Goal: Task Accomplishment & Management: Manage account settings

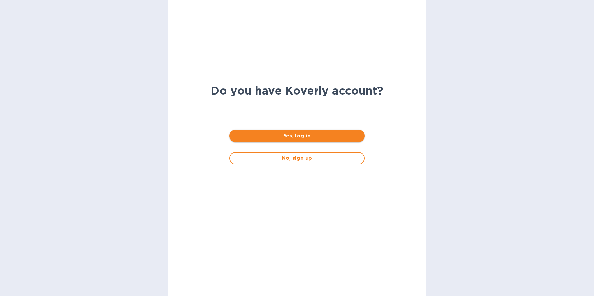
click at [299, 137] on span "Yes, log in" at bounding box center [296, 135] width 125 height 7
click at [299, 137] on html "Do you have Koverly account? Yes, log in No, sign up" at bounding box center [297, 148] width 594 height 296
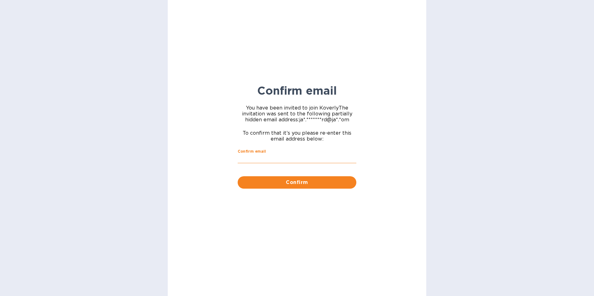
click at [274, 155] on input "Confirm email" at bounding box center [297, 158] width 119 height 9
type input "[EMAIL_ADDRESS][PERSON_NAME][DOMAIN_NAME]"
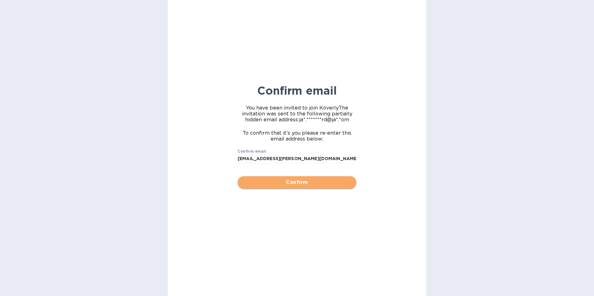
click at [295, 183] on span "Confirm" at bounding box center [296, 182] width 109 height 7
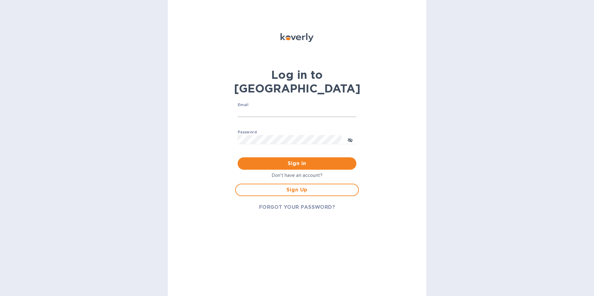
click at [253, 108] on input "Email" at bounding box center [297, 112] width 119 height 9
type input "[EMAIL_ADDRESS][PERSON_NAME][DOMAIN_NAME]"
click at [295, 186] on span "Sign Up" at bounding box center [297, 189] width 112 height 7
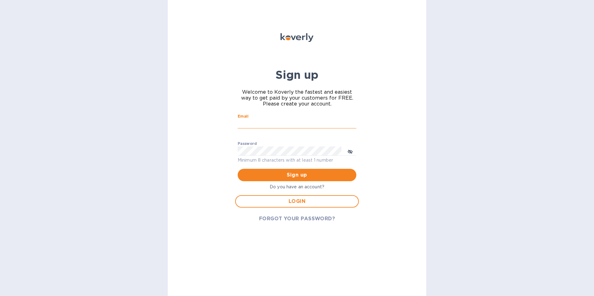
click at [271, 123] on input "Email" at bounding box center [297, 123] width 119 height 9
type input "[EMAIL_ADDRESS][PERSON_NAME][DOMAIN_NAME]"
click at [349, 152] on icon "toggle password visibility" at bounding box center [350, 152] width 2 height 2
click at [294, 176] on span "Sign up" at bounding box center [296, 174] width 109 height 7
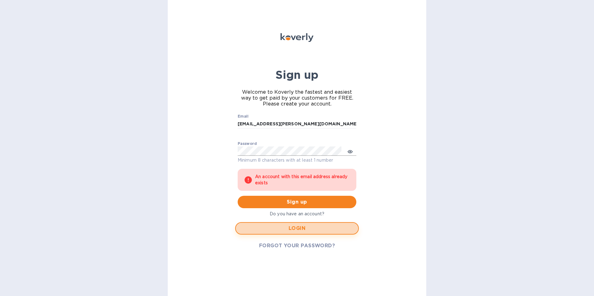
click at [298, 229] on span "LOGIN" at bounding box center [297, 228] width 112 height 7
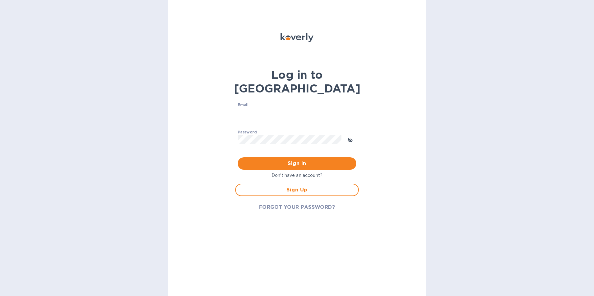
click at [253, 103] on div "Email ​" at bounding box center [297, 114] width 119 height 22
click at [262, 108] on input "Email" at bounding box center [297, 112] width 119 height 9
type input "[EMAIL_ADDRESS][PERSON_NAME][DOMAIN_NAME]"
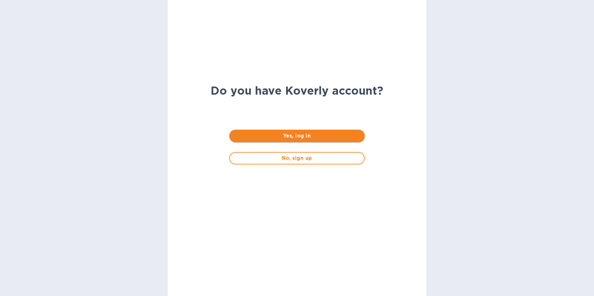
click at [282, 135] on span "Yes, log in" at bounding box center [296, 135] width 125 height 7
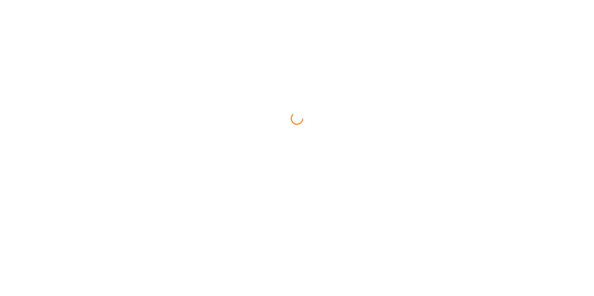
click at [282, 0] on html at bounding box center [297, 0] width 594 height 0
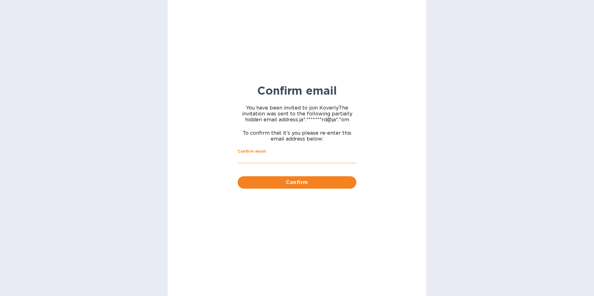
click at [256, 156] on input "Confirm email" at bounding box center [297, 158] width 119 height 9
type input "[EMAIL_ADDRESS][PERSON_NAME][DOMAIN_NAME]"
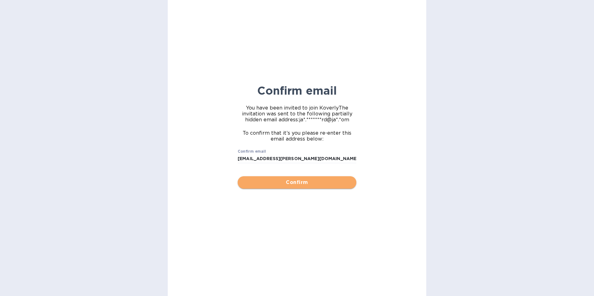
click at [312, 185] on span "Confirm" at bounding box center [296, 182] width 109 height 7
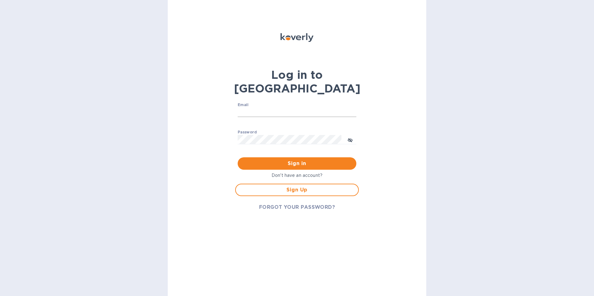
click at [249, 108] on input "Email" at bounding box center [297, 112] width 119 height 9
type input "[EMAIL_ADDRESS][PERSON_NAME][DOMAIN_NAME]"
click at [292, 204] on span "FORGOT YOUR PASSWORD?" at bounding box center [297, 207] width 76 height 7
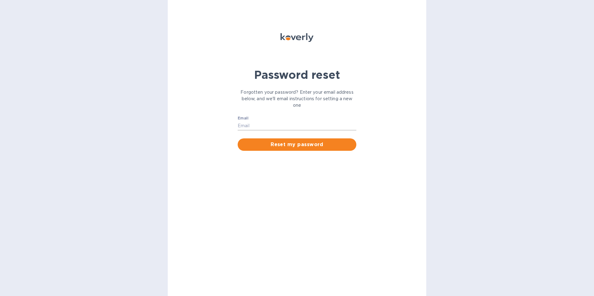
click at [265, 124] on input "Email" at bounding box center [297, 125] width 119 height 9
type input "[EMAIL_ADDRESS][PERSON_NAME][DOMAIN_NAME]"
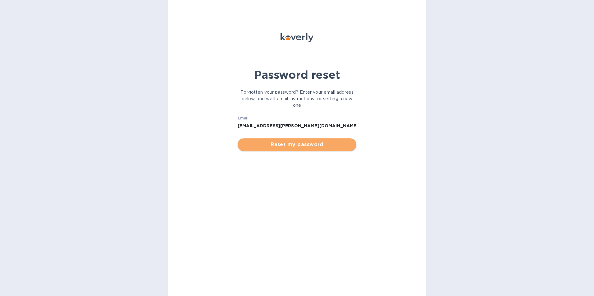
click at [285, 146] on span "Reset my password" at bounding box center [296, 144] width 109 height 7
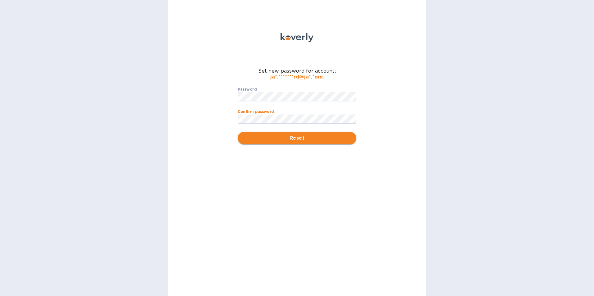
click at [302, 138] on span "Reset" at bounding box center [296, 137] width 109 height 7
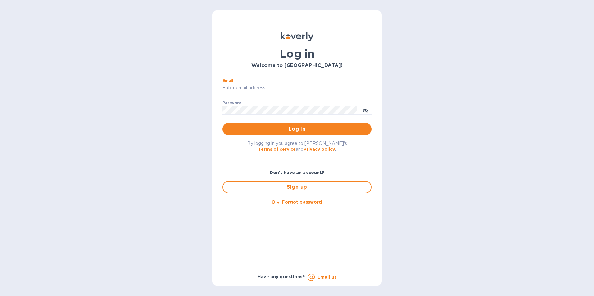
click at [247, 87] on input "Email" at bounding box center [296, 88] width 149 height 9
type input "[EMAIL_ADDRESS][PERSON_NAME][DOMAIN_NAME]"
click at [365, 112] on icon "toggle password visibility" at bounding box center [365, 110] width 5 height 5
click at [318, 128] on span "Log in" at bounding box center [296, 128] width 139 height 7
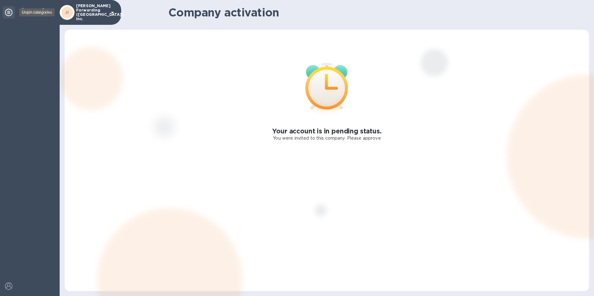
click at [8, 11] on icon at bounding box center [8, 12] width 7 height 7
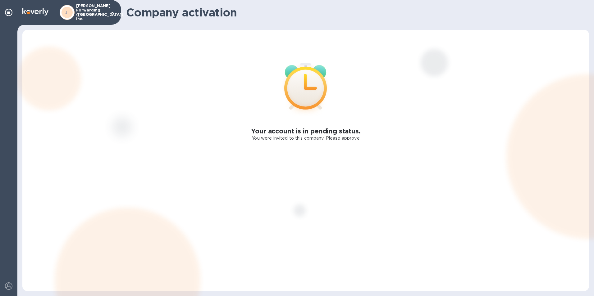
click at [111, 13] on icon at bounding box center [112, 12] width 7 height 7
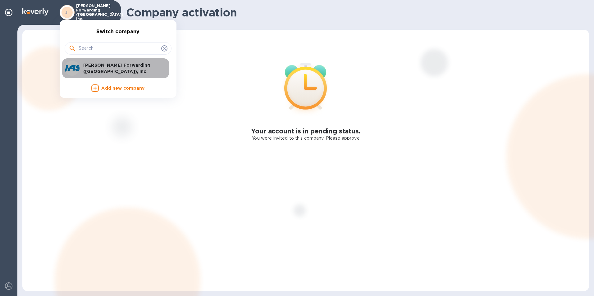
click at [113, 69] on p "JAS Forwarding (USA), Inc." at bounding box center [122, 68] width 78 height 12
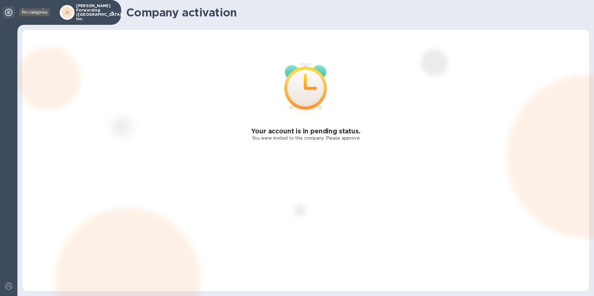
click at [9, 12] on icon at bounding box center [8, 12] width 7 height 7
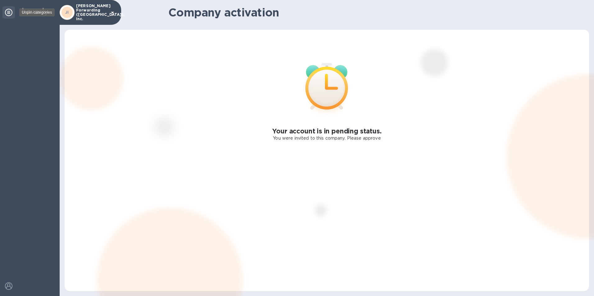
click at [9, 12] on icon at bounding box center [8, 12] width 7 height 7
click at [132, 71] on div "Your account is in pending status. You were invited to this company. Please app…" at bounding box center [327, 160] width 524 height 261
